Goal: Transaction & Acquisition: Purchase product/service

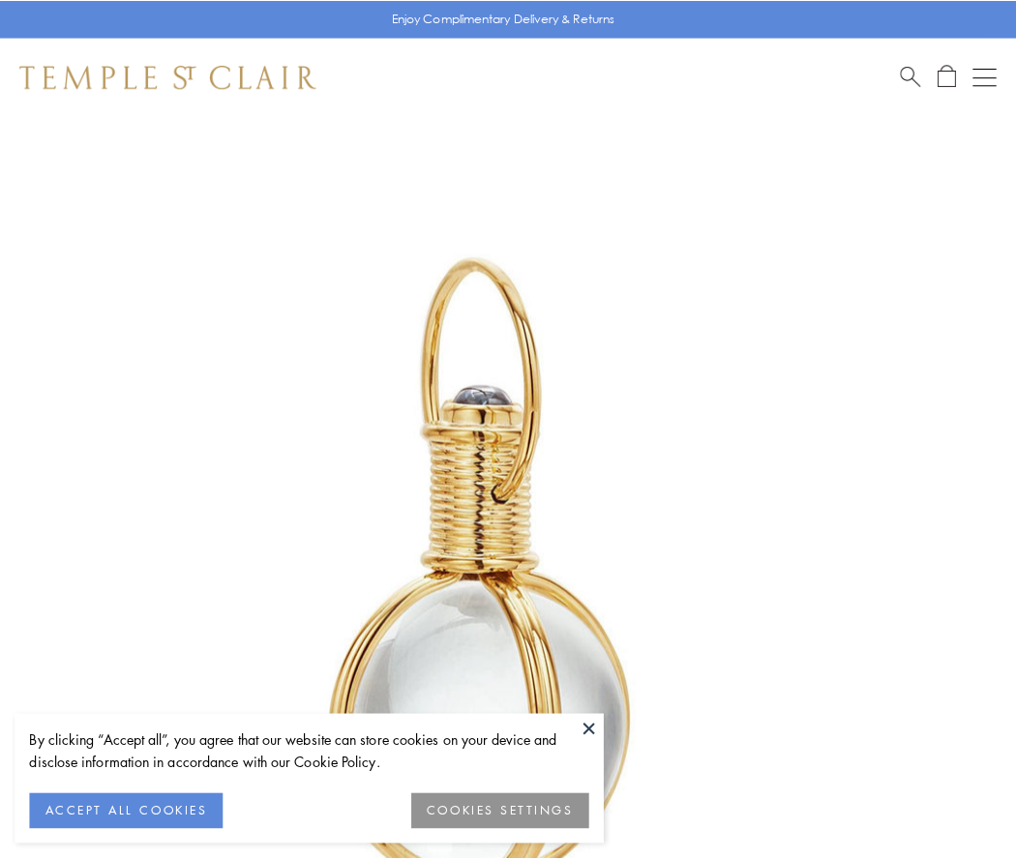
scroll to position [505, 0]
